Goal: Communication & Community: Share content

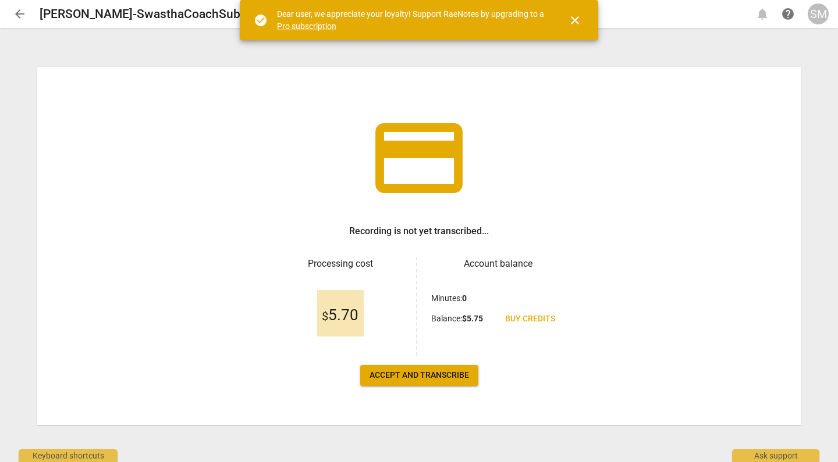
click at [426, 374] on span "Accept and transcribe" at bounding box center [418, 376] width 99 height 12
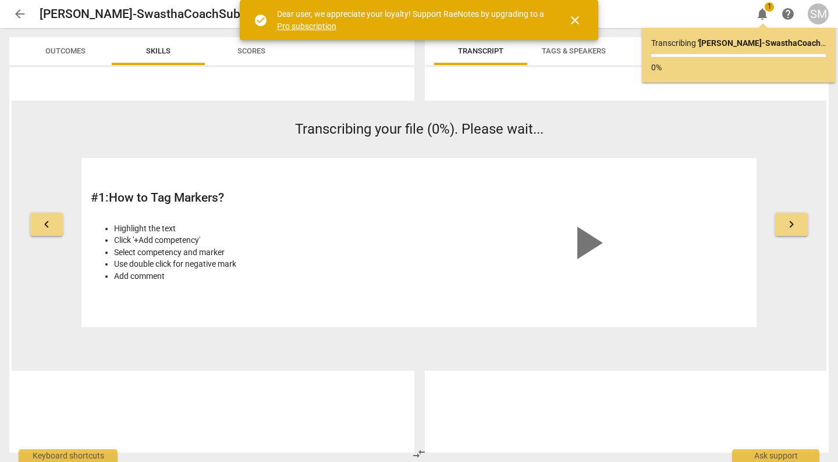
click at [578, 16] on span "close" at bounding box center [575, 20] width 14 height 14
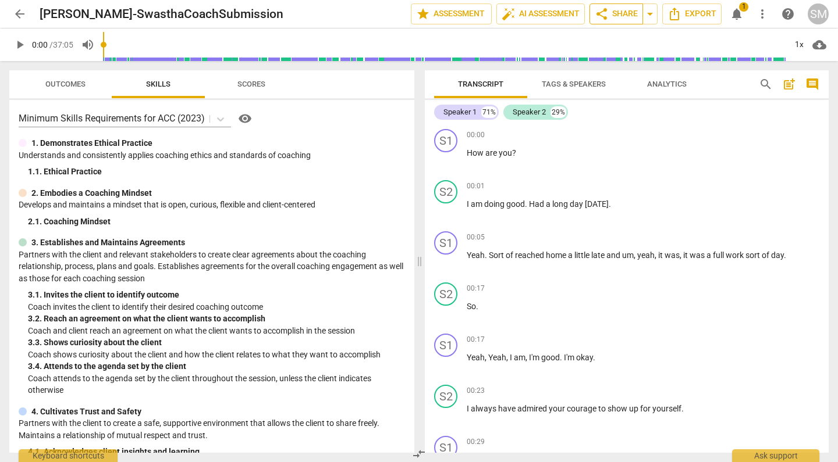
click at [614, 10] on span "share Share" at bounding box center [615, 14] width 43 height 14
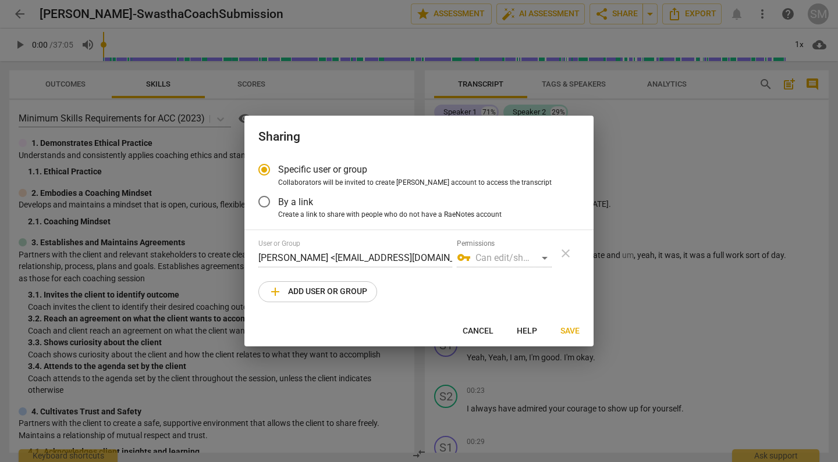
click at [350, 285] on span "add Add user or group" at bounding box center [317, 292] width 99 height 14
radio input "false"
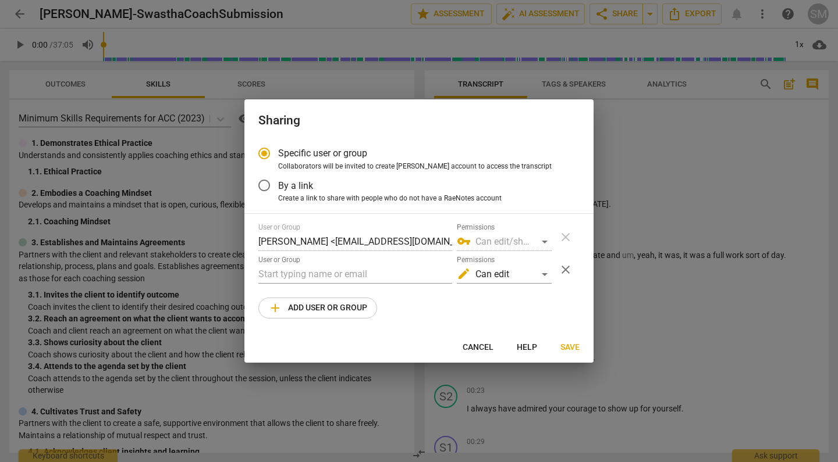
click at [350, 285] on div "User or Group Sushree Mishra <sushreemishra1984@gmail.com> Permissions vpn_key …" at bounding box center [418, 270] width 321 height 95
click at [358, 276] on input "text" at bounding box center [355, 274] width 194 height 19
paste input "Hi all, Sending the Final assessment related important messages again collated …"
type input "Hi all, Sending the Final assessment related important messages again collated …"
click at [378, 275] on input "Hi all, Sending the Final assessment related important messages again collated …" at bounding box center [355, 274] width 194 height 19
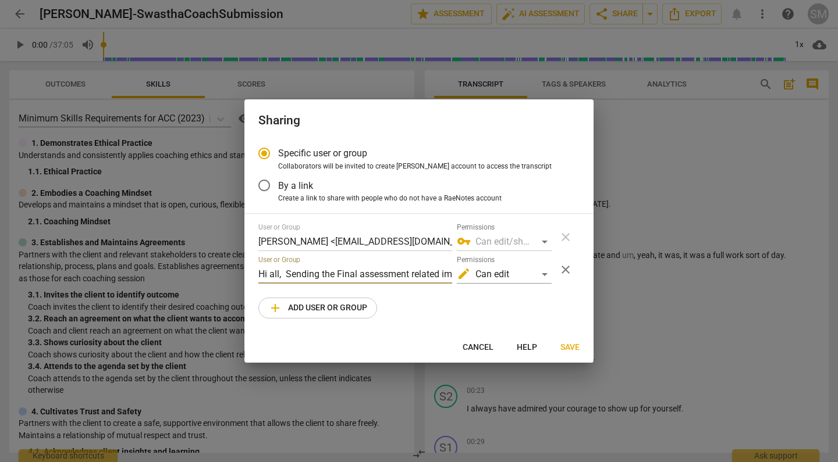
click at [378, 275] on input "Hi all, Sending the Final assessment related important messages again collated …" at bounding box center [355, 274] width 194 height 19
paste input "Sujata.raje@gmail.com"
type input "Sujata.raje@gmail.com"
click at [358, 307] on span "add Add user or group" at bounding box center [317, 308] width 99 height 14
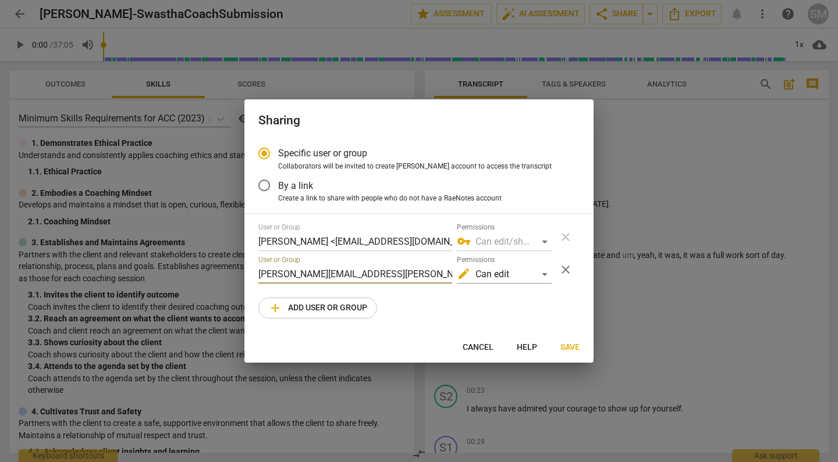
radio input "false"
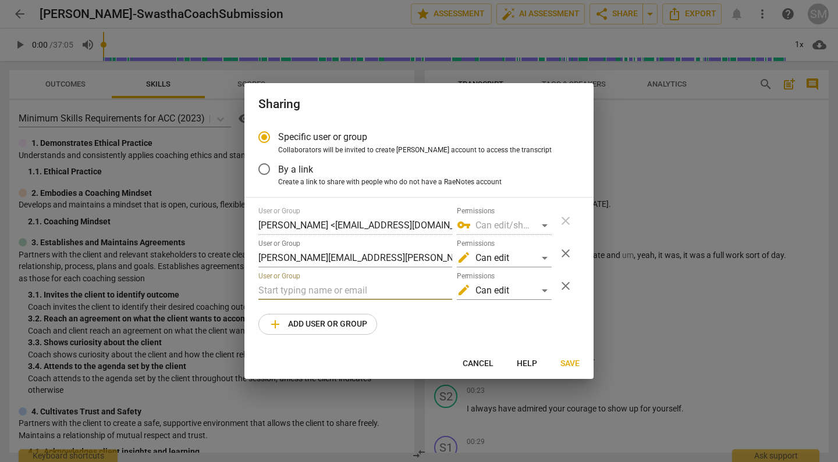
paste input "Jagruti@ltwindia.com"
type input "Jagruti@ltwindia.com"
click at [573, 362] on span "Save" at bounding box center [569, 364] width 19 height 12
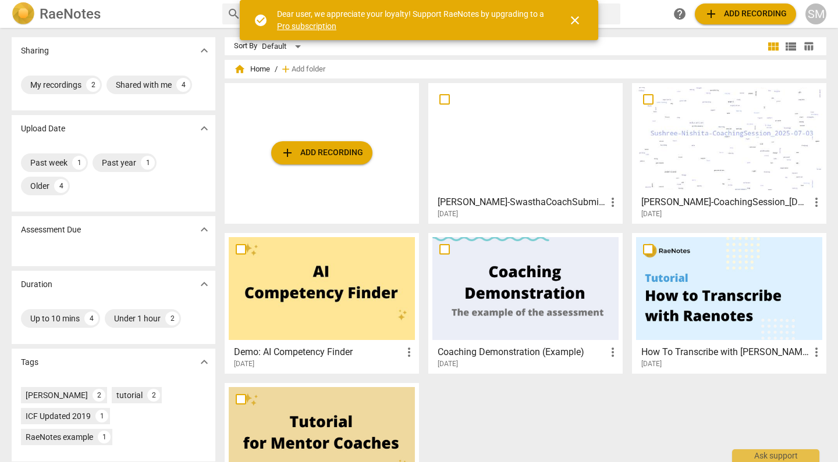
click at [539, 163] on div at bounding box center [525, 138] width 186 height 103
